Goal: Task Accomplishment & Management: Use online tool/utility

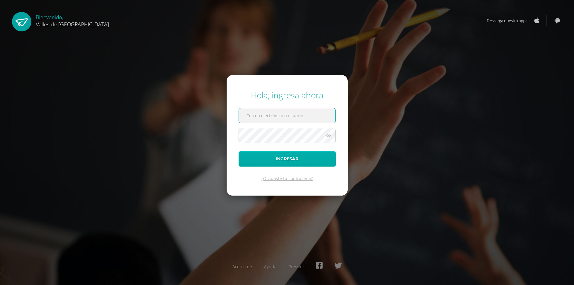
type input "[PERSON_NAME][EMAIL_ADDRESS][DOMAIN_NAME]"
click at [271, 156] on button "Ingresar" at bounding box center [286, 158] width 97 height 15
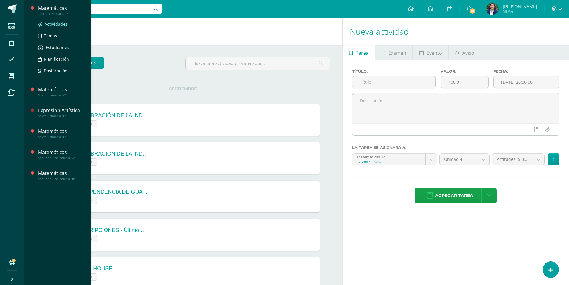
click at [52, 24] on span "Actividades" at bounding box center [56, 24] width 23 height 6
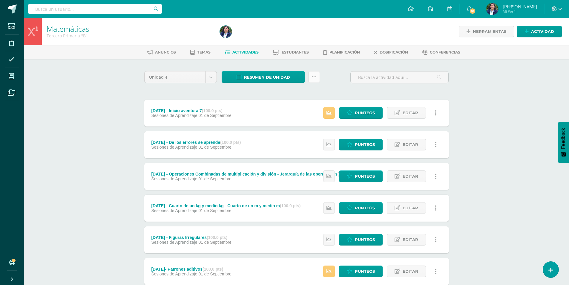
click at [315, 78] on icon at bounding box center [314, 76] width 5 height 5
click at [312, 94] on link "Subir actividades en masa" at bounding box center [299, 96] width 66 height 14
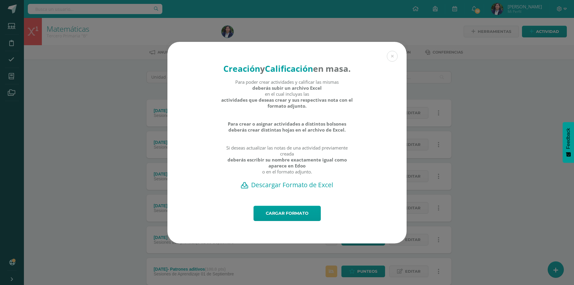
click at [305, 189] on h2 "Descargar Formato de Excel" at bounding box center [287, 185] width 218 height 8
click at [286, 220] on link "Cargar formato" at bounding box center [286, 213] width 67 height 15
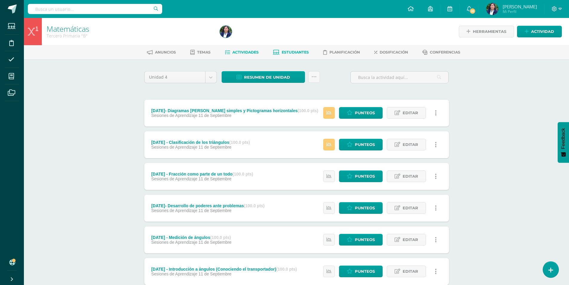
click at [290, 52] on span "Estudiantes" at bounding box center [295, 52] width 27 height 4
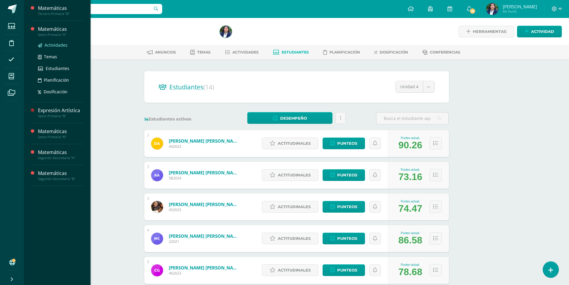
click at [55, 45] on span "Actividades" at bounding box center [56, 45] width 23 height 6
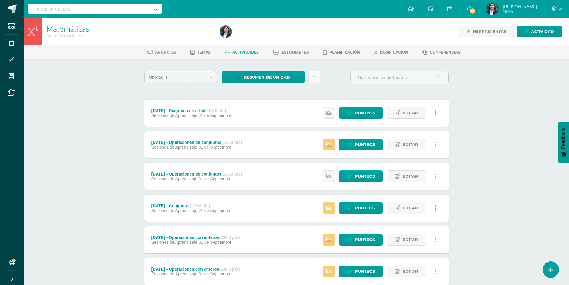
click at [314, 77] on icon at bounding box center [314, 76] width 5 height 5
click at [316, 96] on link "Subir actividades en masa" at bounding box center [299, 96] width 66 height 14
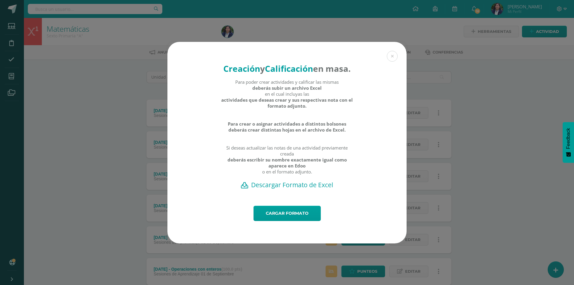
click at [290, 189] on h2 "Descargar Formato de Excel" at bounding box center [287, 185] width 218 height 8
click at [301, 218] on link "Cargar formato" at bounding box center [286, 213] width 67 height 15
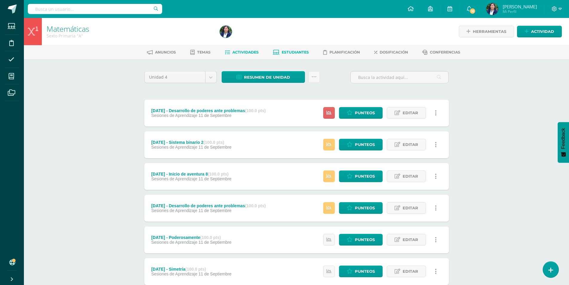
click at [290, 53] on span "Estudiantes" at bounding box center [295, 52] width 27 height 4
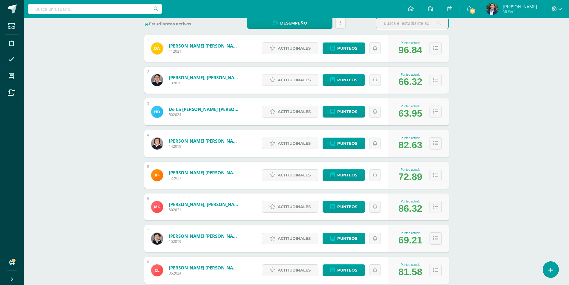
scroll to position [25, 0]
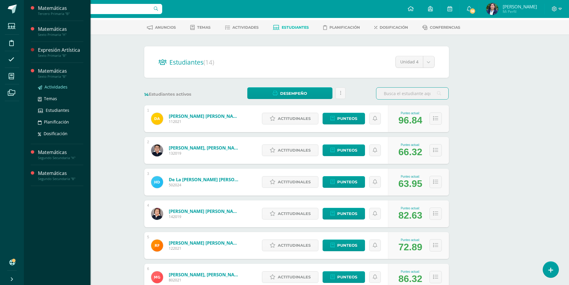
click at [50, 88] on span "Actividades" at bounding box center [56, 87] width 23 height 6
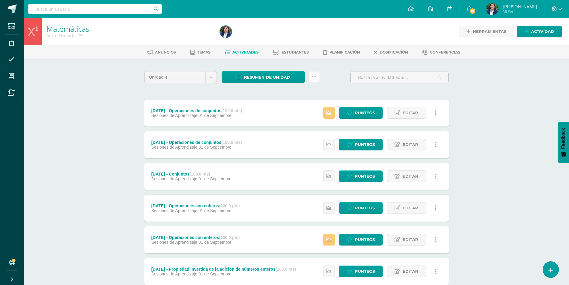
click at [317, 80] on link at bounding box center [314, 77] width 12 height 12
click at [307, 97] on link "Subir actividades en masa" at bounding box center [299, 96] width 66 height 14
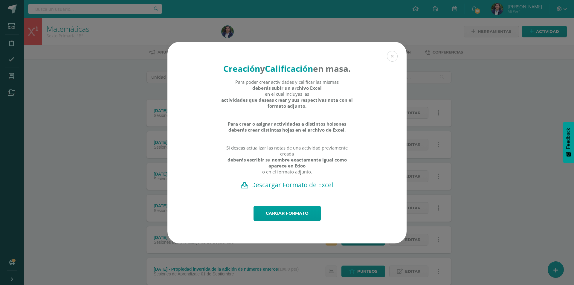
click at [303, 189] on h2 "Descargar Formato de Excel" at bounding box center [287, 185] width 218 height 8
